Goal: Task Accomplishment & Management: Use online tool/utility

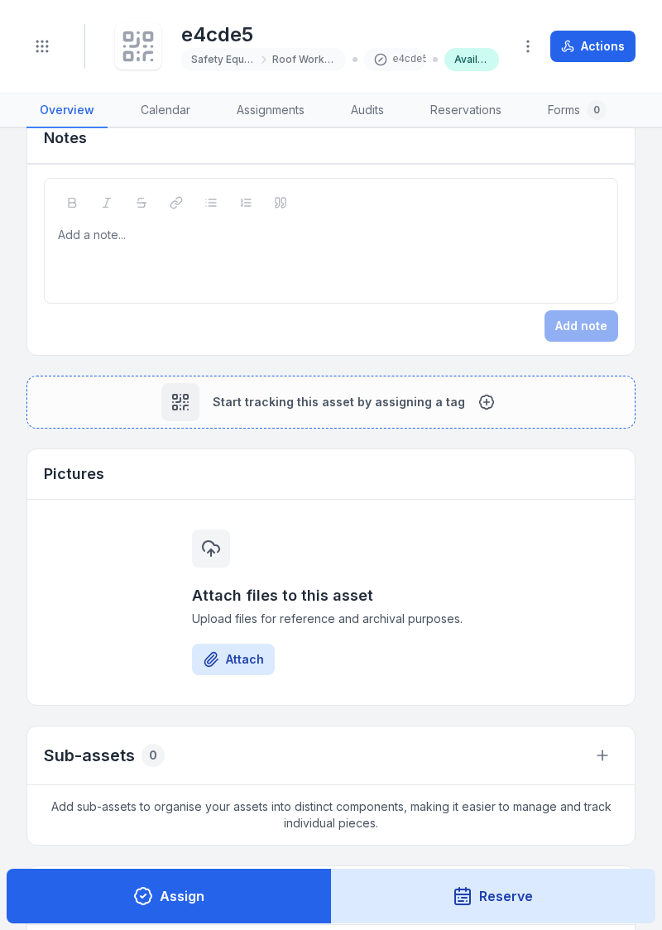
scroll to position [437, 0]
click at [232, 653] on button "Attach" at bounding box center [233, 659] width 83 height 31
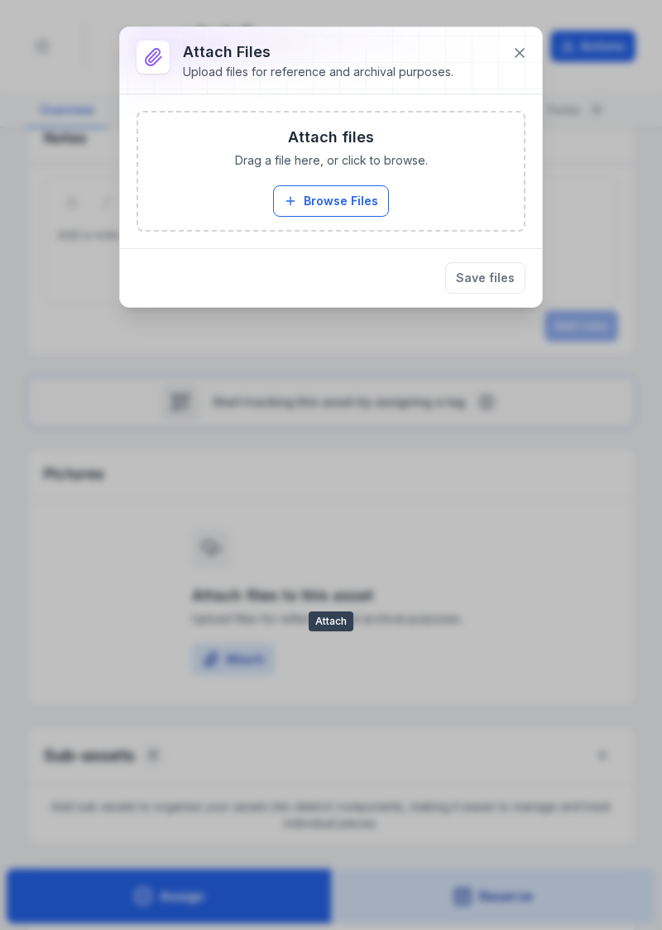
click at [348, 198] on button "Browse Files" at bounding box center [331, 200] width 116 height 31
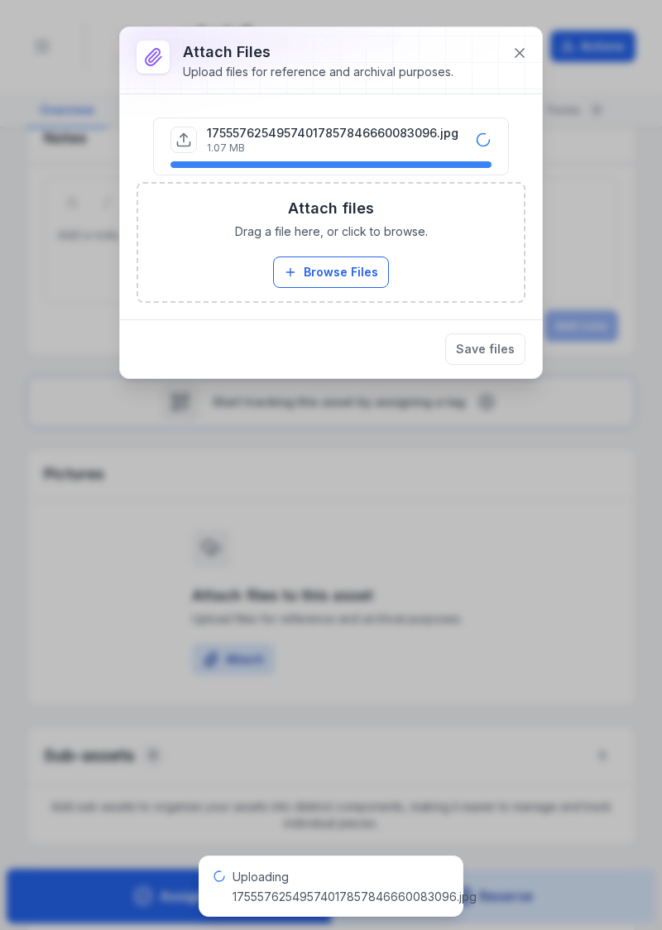
click at [490, 352] on button "Save files" at bounding box center [485, 349] width 80 height 31
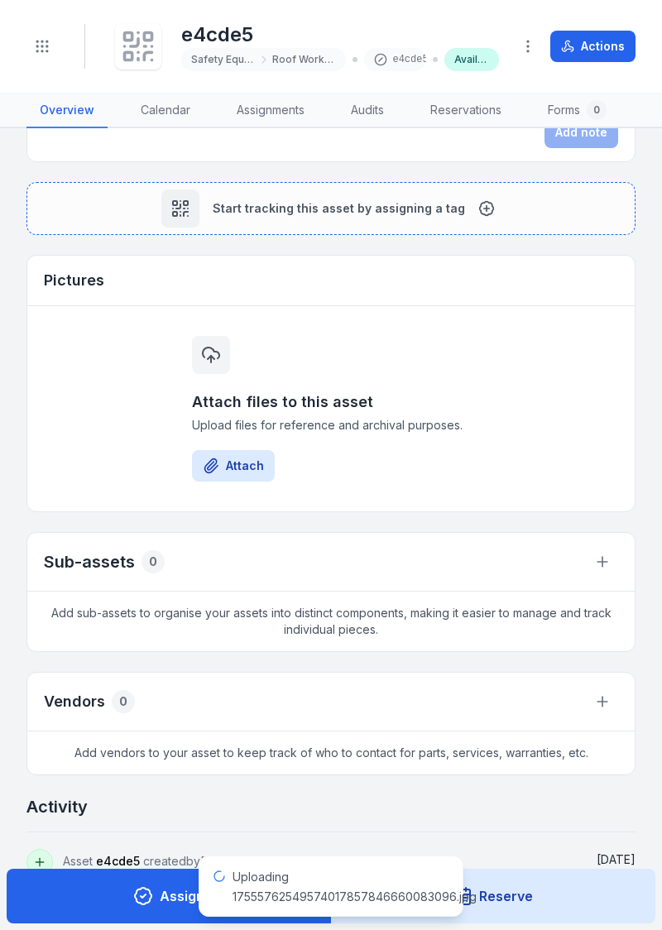
scroll to position [639, 0]
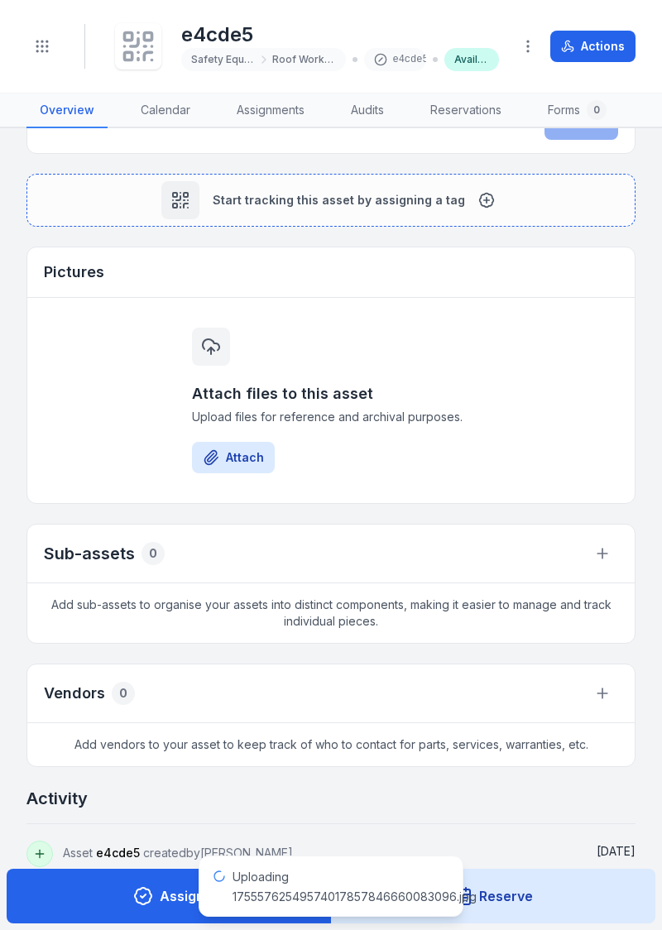
click at [251, 887] on div "Uploading 17555762549574017857846660083096.jpg" at bounding box center [355, 887] width 244 height 40
click at [364, 896] on span "Uploading 17555762549574017857846660083096.jpg" at bounding box center [355, 887] width 244 height 34
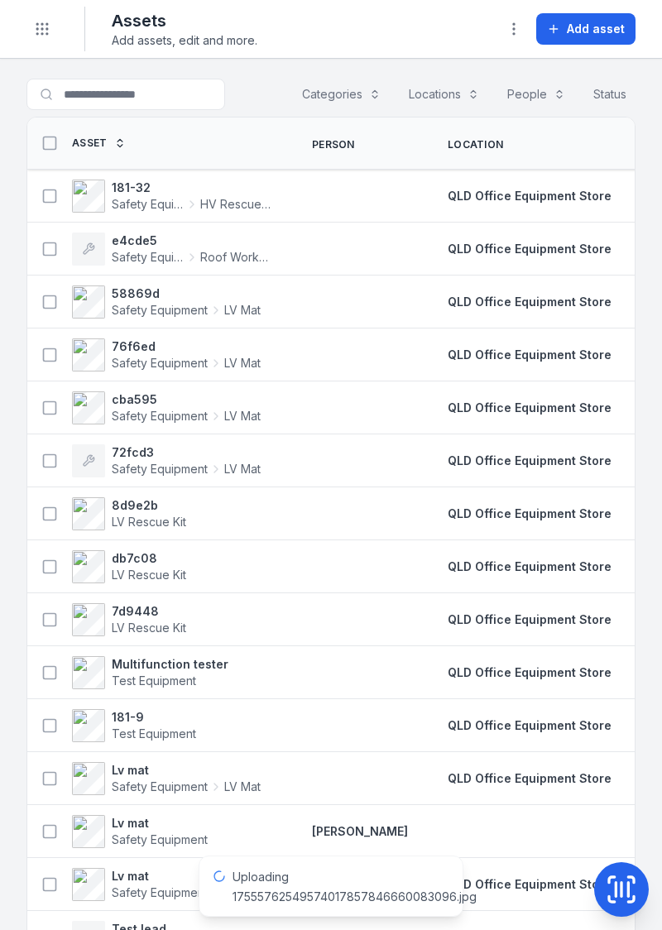
click at [283, 881] on span "Uploading 17555762549574017857846660083096.jpg" at bounding box center [355, 887] width 244 height 34
click at [276, 889] on div "Uploading 17555762549574017857846660083096.jpg" at bounding box center [355, 887] width 244 height 40
click at [277, 902] on span "Uploading 17555762549574017857846660083096.jpg" at bounding box center [355, 887] width 244 height 34
click at [276, 900] on span "Uploading 17555762549574017857846660083096.jpg" at bounding box center [355, 887] width 244 height 34
click at [279, 891] on span "Uploading 17555762549574017857846660083096.jpg" at bounding box center [355, 887] width 244 height 34
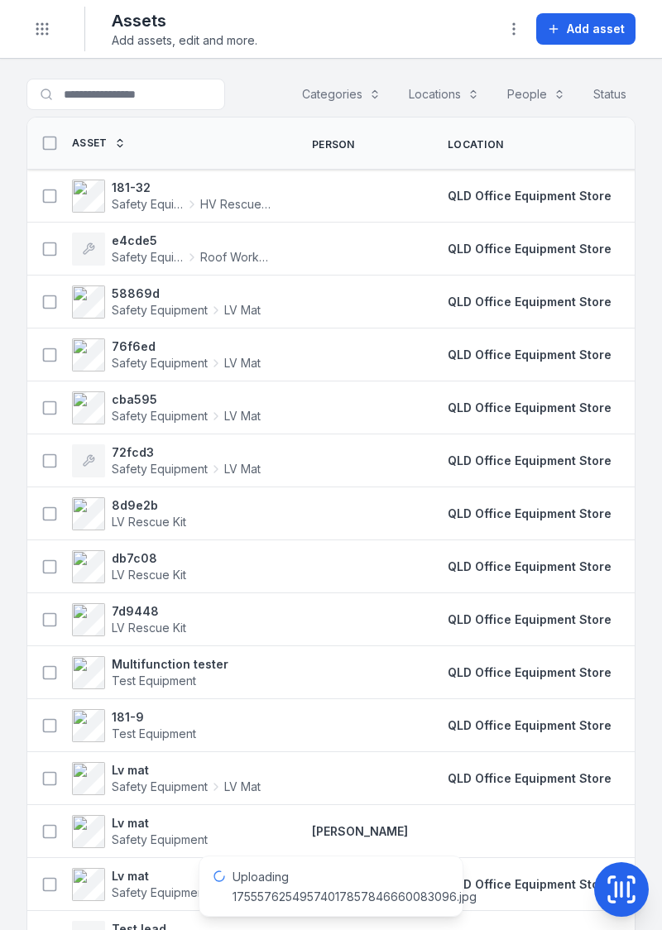
click at [174, 249] on span "Safety Equipment" at bounding box center [148, 257] width 72 height 17
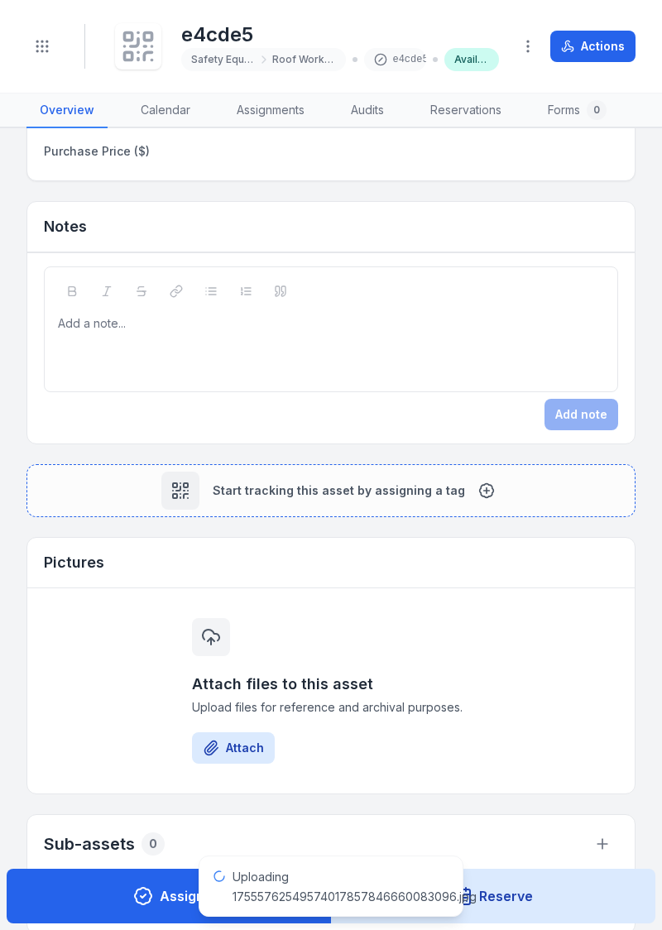
scroll to position [348, 0]
click at [234, 747] on button "Attach" at bounding box center [233, 748] width 83 height 31
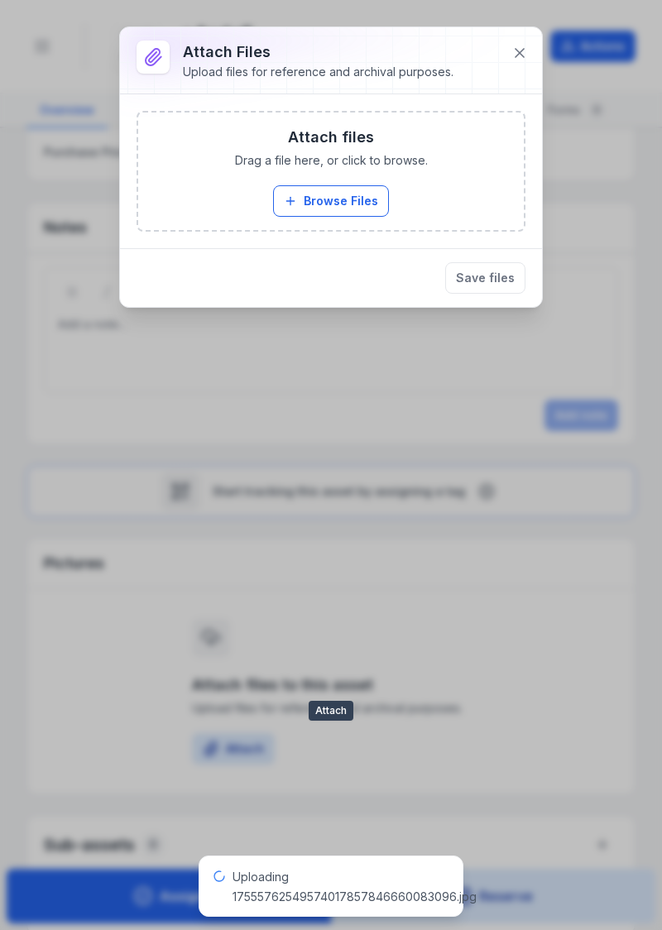
click at [310, 195] on button "Browse Files" at bounding box center [331, 200] width 116 height 31
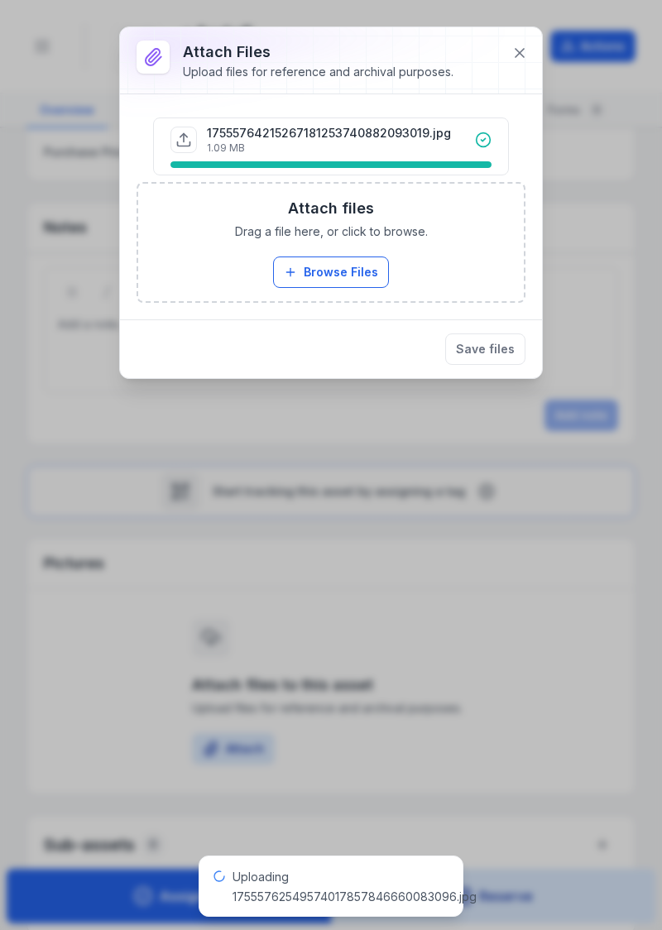
click at [498, 341] on button "Save files" at bounding box center [485, 349] width 80 height 31
